Goal: Task Accomplishment & Management: Manage account settings

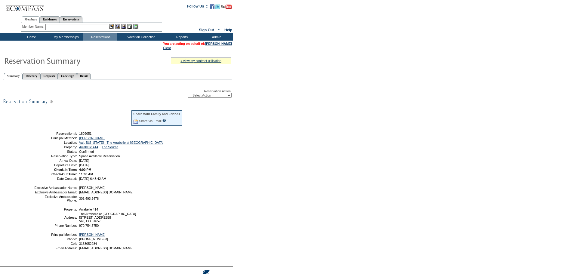
click at [226, 95] on select "-- Select Action -- Modify Reservation Dates Modify Reservation Cost Modify Occ…" at bounding box center [210, 95] width 44 height 5
select select "ChangeDates"
click at [188, 94] on select "-- Select Action -- Modify Reservation Dates Modify Reservation Cost Modify Occ…" at bounding box center [210, 95] width 44 height 5
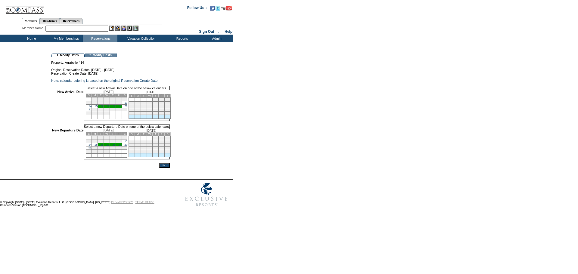
click at [104, 108] on link "16" at bounding box center [102, 106] width 3 height 3
click at [91, 150] on link "21" at bounding box center [89, 148] width 3 height 3
click at [170, 169] on input "Next" at bounding box center [164, 166] width 11 height 5
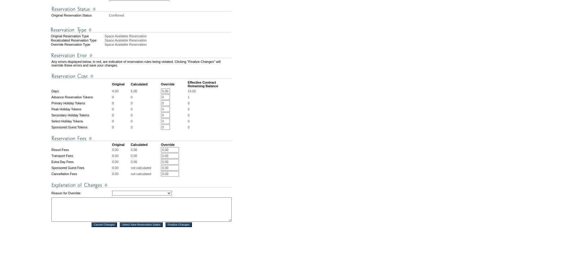
scroll to position [181, 0]
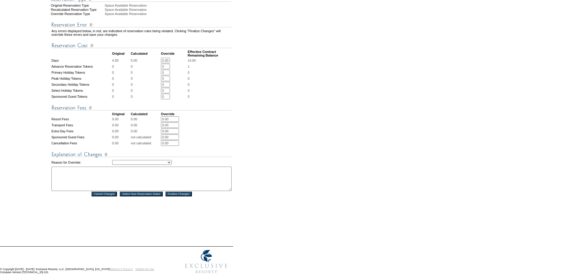
click at [172, 165] on select "Creating Continuous Stay Days Rebooked After Cancellation Editing Occupant Expe…" at bounding box center [142, 162] width 60 height 5
click at [112, 165] on select "Creating Continuous Stay Days Rebooked After Cancellation Editing Occupant Expe…" at bounding box center [142, 162] width 60 height 5
drag, startPoint x: 173, startPoint y: 177, endPoint x: 172, endPoint y: 174, distance: 3.1
click at [172, 165] on select "Creating Continuous Stay Days Rebooked After Cancellation Editing Occupant Expe…" at bounding box center [142, 162] width 60 height 5
select select "1044"
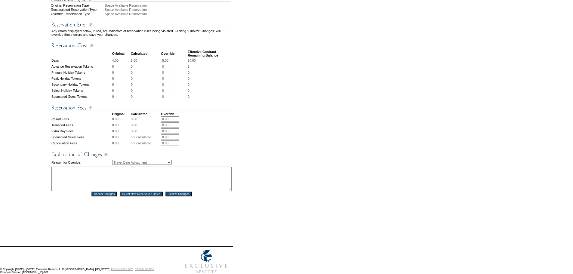
click at [112, 165] on select "Creating Continuous Stay Days Rebooked After Cancellation Editing Occupant Expe…" at bounding box center [142, 162] width 60 height 5
click at [140, 188] on textarea at bounding box center [141, 179] width 180 height 24
type textarea "ST"
click at [187, 197] on input "Finalize Changes" at bounding box center [179, 194] width 26 height 5
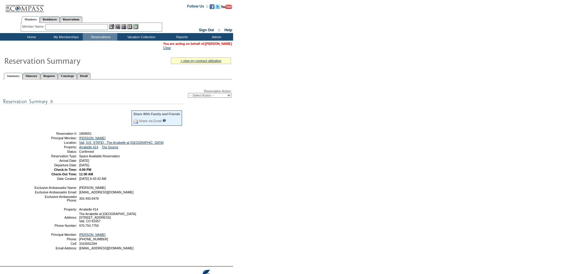
click at [225, 43] on link "[PERSON_NAME]" at bounding box center [218, 44] width 27 height 4
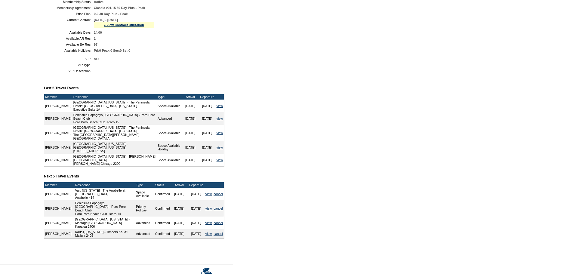
scroll to position [150, 0]
click at [207, 196] on link "view" at bounding box center [209, 194] width 6 height 4
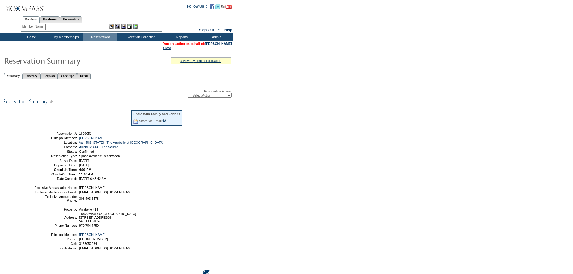
drag, startPoint x: 128, startPoint y: 171, endPoint x: 47, endPoint y: 140, distance: 87.0
click at [47, 140] on tbody "Share With Family and Friends Share via Email Share Reservation Information Ple…" at bounding box center [108, 145] width 149 height 70
copy tbody "Principal Member: [PERSON_NAME][GEOGRAPHIC_DATA] Location: [GEOGRAPHIC_DATA], […"
click at [234, 138] on form "Follow Us ::" at bounding box center [286, 148] width 573 height 297
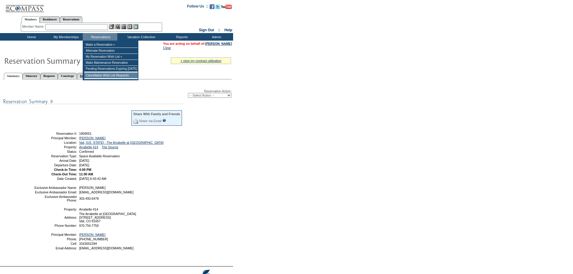
click at [92, 78] on td "Cancellation Wish List Requests" at bounding box center [111, 76] width 54 height 6
